Goal: Task Accomplishment & Management: Use online tool/utility

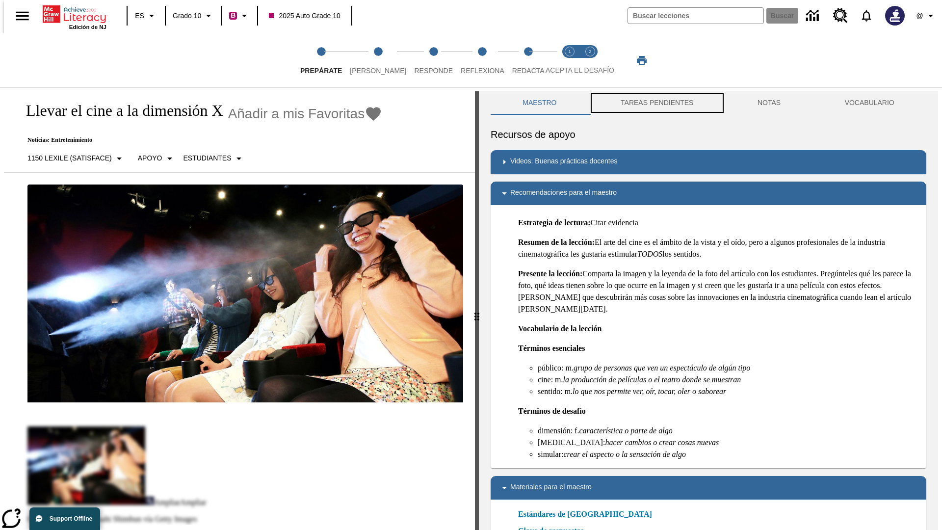
click at [656, 103] on button "TAREAS PENDIENTES" at bounding box center [657, 103] width 137 height 24
